Goal: Information Seeking & Learning: Find specific fact

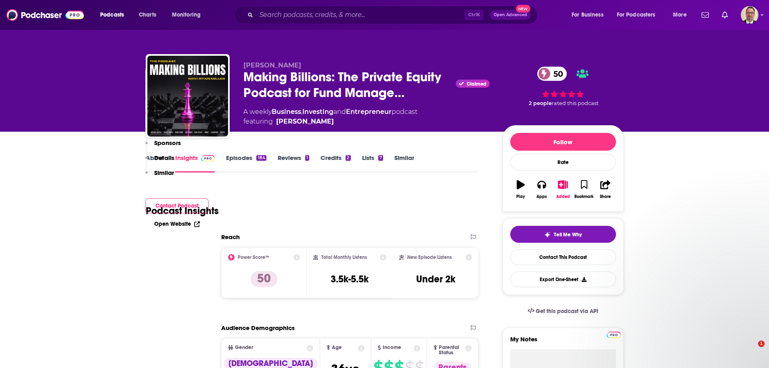
scroll to position [686, 0]
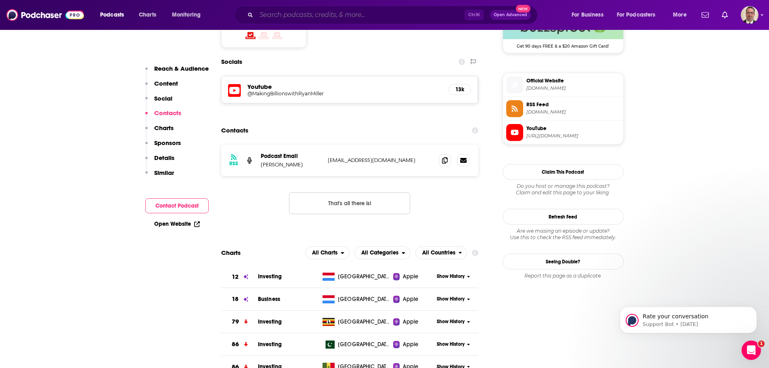
click at [321, 17] on input "Search podcasts, credits, & more..." at bounding box center [360, 14] width 208 height 13
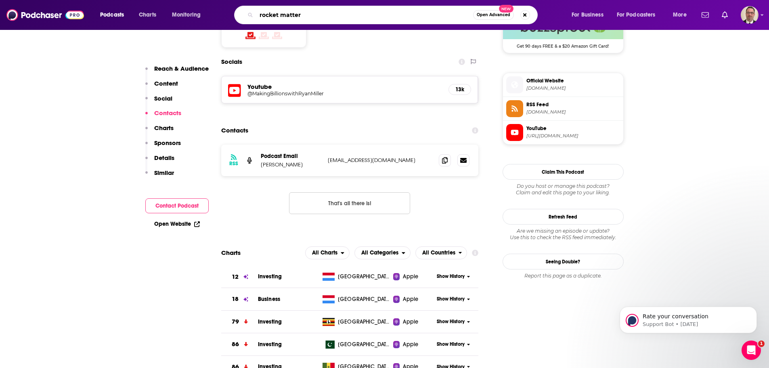
type input "rocket matters"
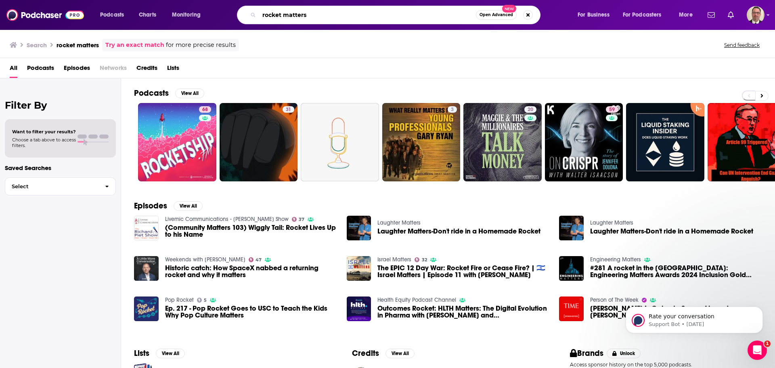
click at [314, 15] on input "rocket matters" at bounding box center [367, 14] width 217 height 13
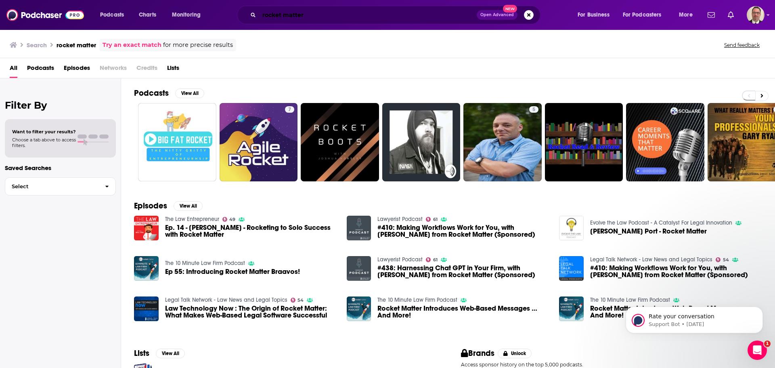
click at [299, 18] on input "rocket matter" at bounding box center [368, 14] width 218 height 13
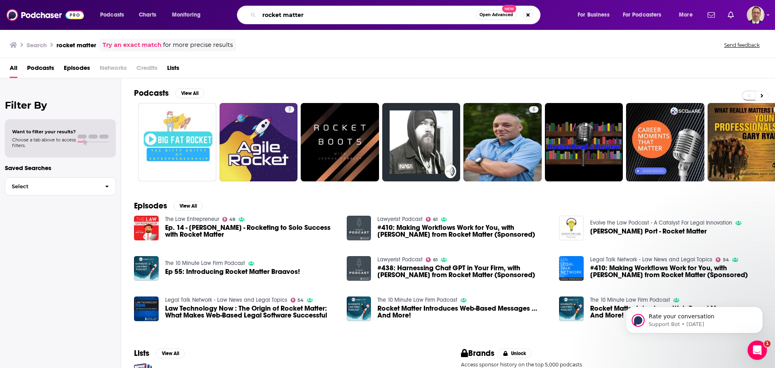
drag, startPoint x: 318, startPoint y: 17, endPoint x: 185, endPoint y: 15, distance: 133.2
click at [185, 15] on div "Podcasts Charts Monitoring rocket matter Open Advanced New For Business For Pod…" at bounding box center [397, 15] width 606 height 19
paste input "[DOMAIN_NAME]"
drag, startPoint x: 327, startPoint y: 9, endPoint x: 218, endPoint y: 11, distance: 109.4
click at [220, 11] on div "Podcasts Charts Monitoring [DOMAIN_NAME] Open Advanced New For Business For Pod…" at bounding box center [397, 15] width 606 height 19
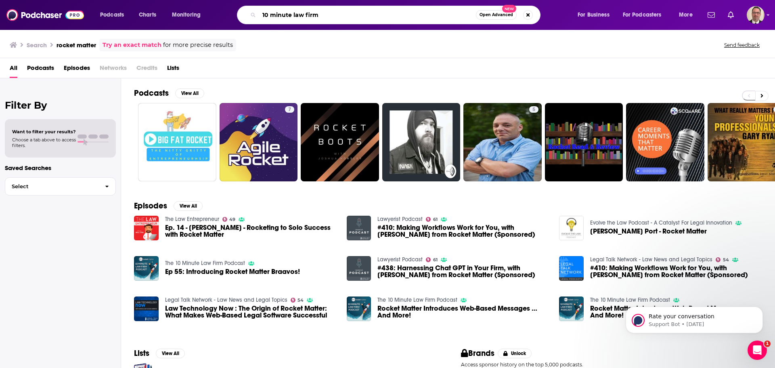
type input "10 minute law firm"
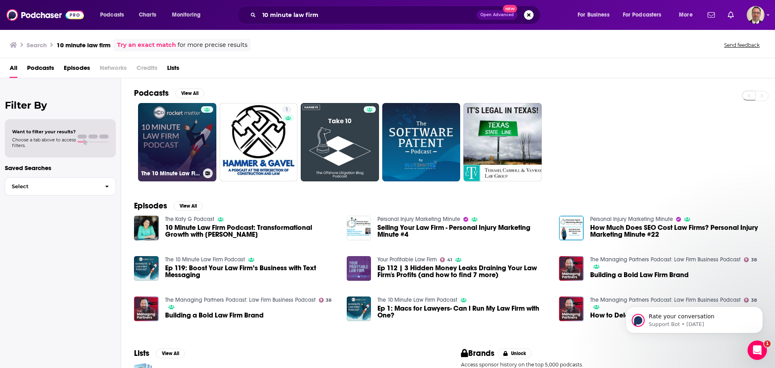
click at [164, 135] on link "The 10 Minute Law Firm Podcast" at bounding box center [177, 142] width 78 height 78
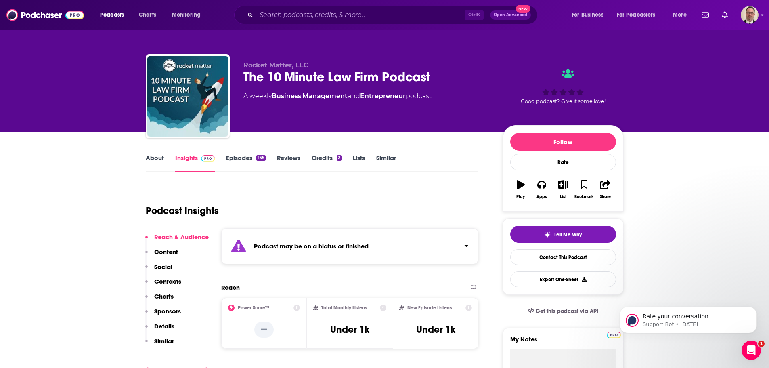
click at [239, 156] on link "Episodes 155" at bounding box center [245, 163] width 39 height 19
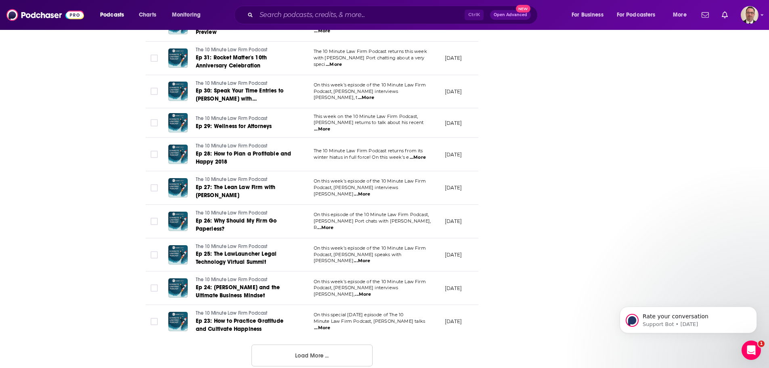
scroll to position [3233, 0]
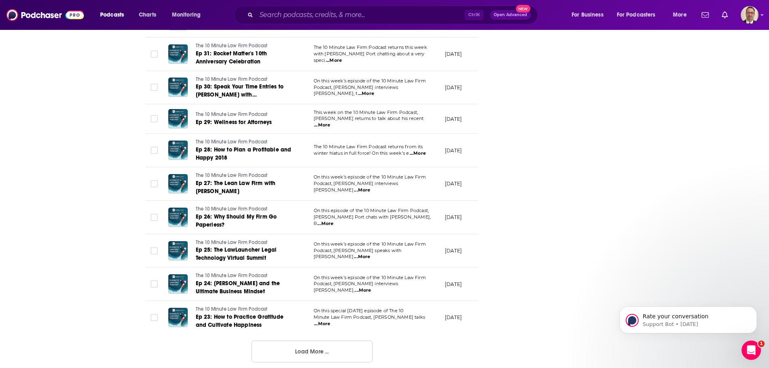
click at [320, 342] on button "Load More ..." at bounding box center [311, 351] width 121 height 22
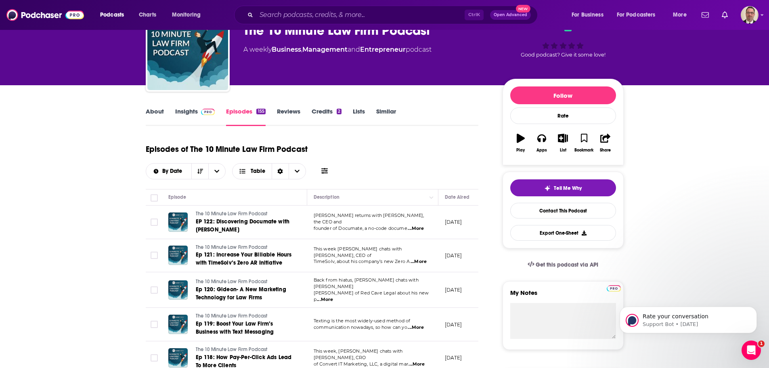
scroll to position [40, 0]
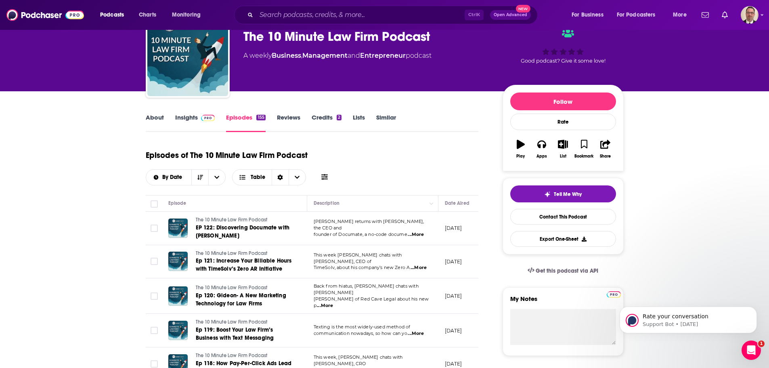
click at [185, 116] on link "Insights" at bounding box center [195, 122] width 40 height 19
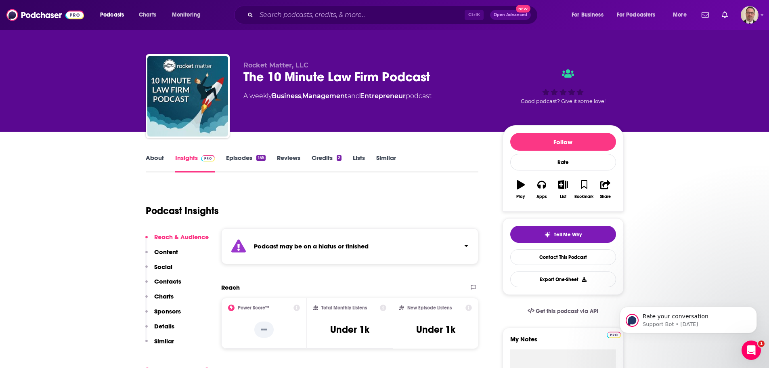
drag, startPoint x: 255, startPoint y: 69, endPoint x: 244, endPoint y: 73, distance: 11.8
click at [255, 69] on span "Rocket Matter, LLC" at bounding box center [275, 65] width 65 height 8
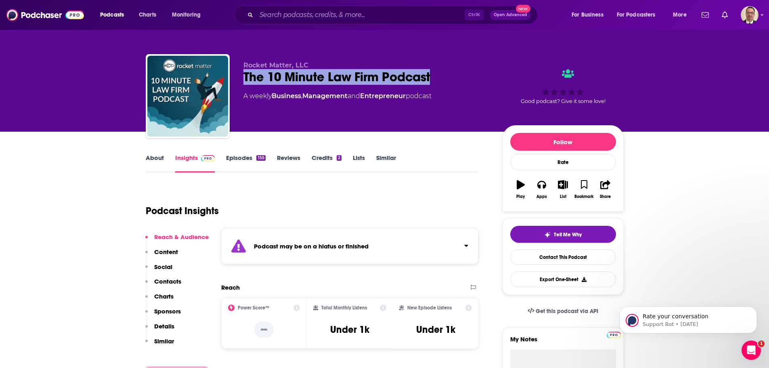
drag, startPoint x: 244, startPoint y: 73, endPoint x: 452, endPoint y: 80, distance: 208.0
click at [452, 80] on div "The 10 Minute Law Firm Podcast" at bounding box center [366, 77] width 246 height 16
copy h2 "The 10 Minute Law Firm Podcast"
